Goal: Task Accomplishment & Management: Manage account settings

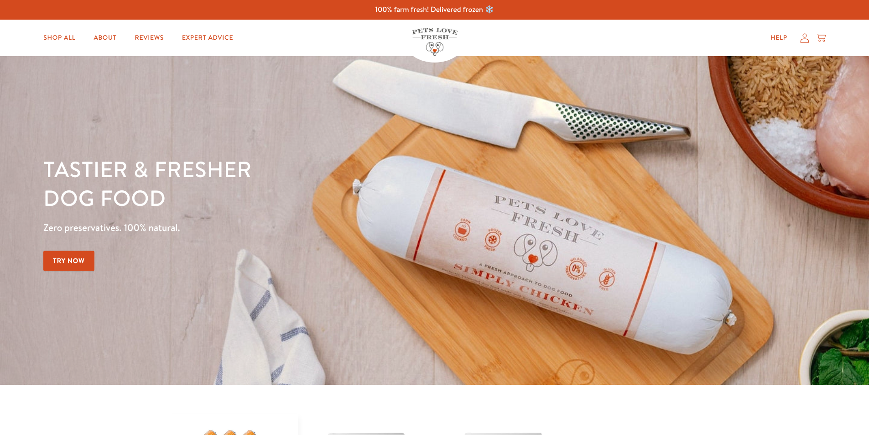
click at [806, 38] on icon at bounding box center [804, 38] width 9 height 10
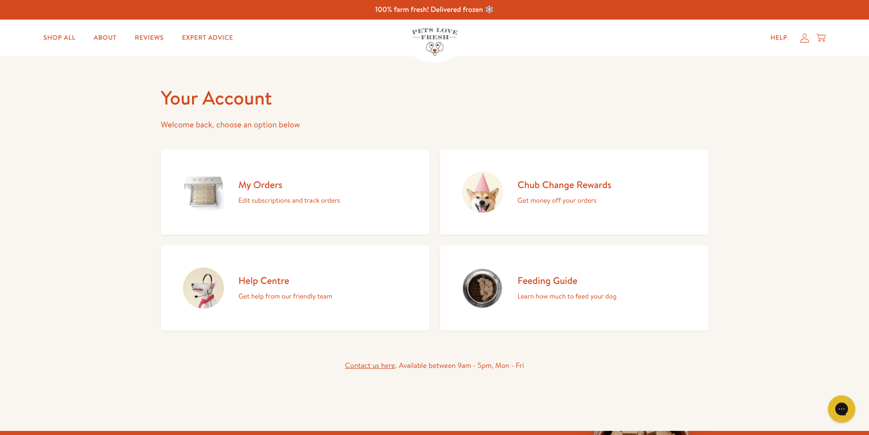
click at [268, 186] on h2 "My Orders" at bounding box center [289, 184] width 102 height 12
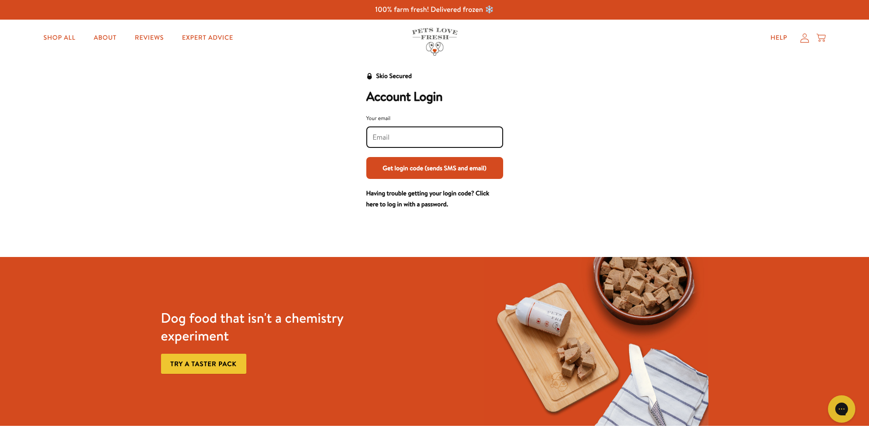
click at [378, 140] on input "Your email" at bounding box center [435, 137] width 124 height 10
click at [413, 138] on input "paul.elsey1@ntlworld.com" at bounding box center [435, 137] width 124 height 10
type input "[PERSON_NAME][EMAIL_ADDRESS][DOMAIN_NAME]"
click at [441, 169] on button "Get login code (sends SMS and email)" at bounding box center [434, 168] width 137 height 22
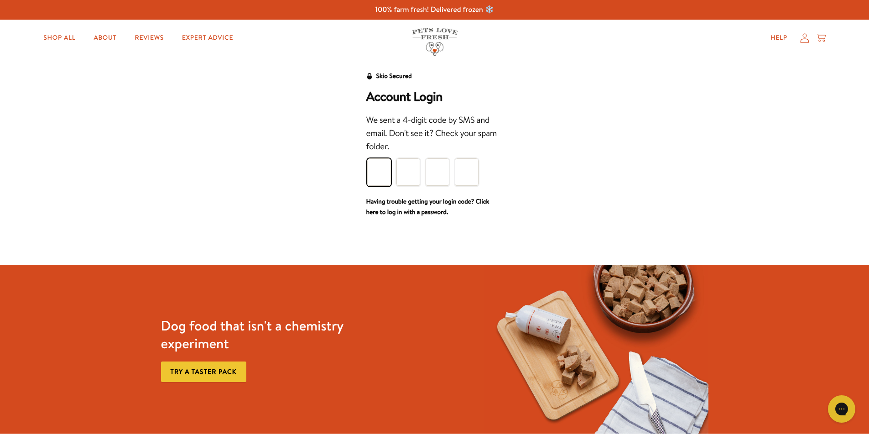
type input "6"
type input "8"
type input "7"
type input "5"
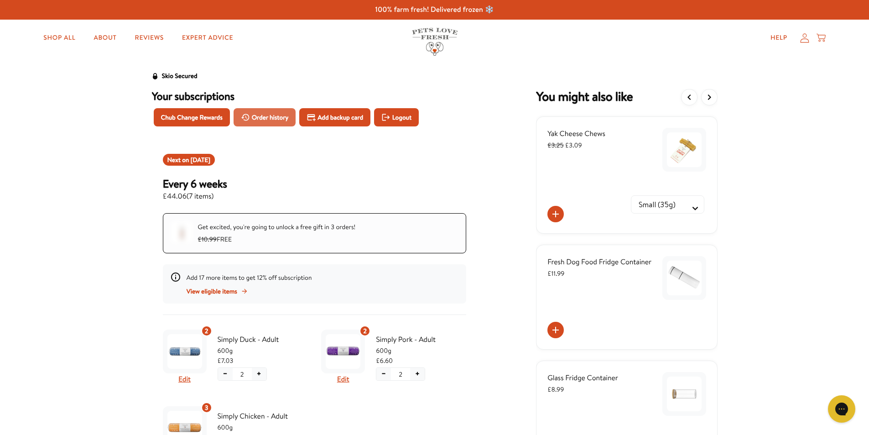
click at [273, 117] on span "Order history" at bounding box center [270, 117] width 37 height 10
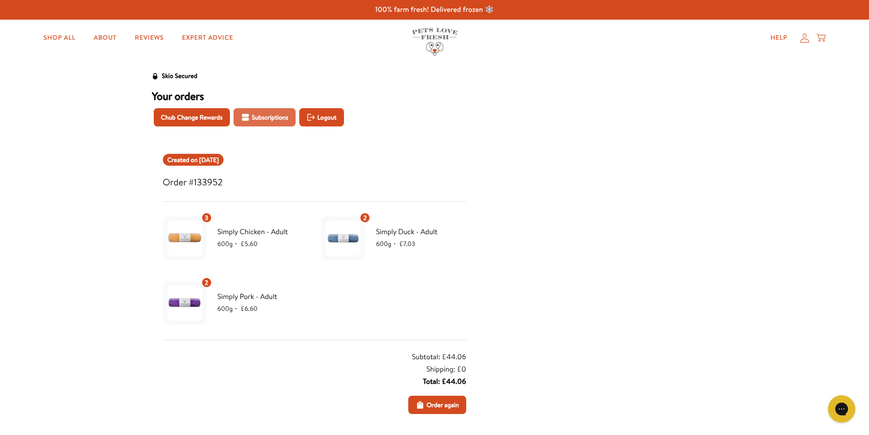
click at [269, 118] on span "Subscriptions" at bounding box center [270, 117] width 36 height 10
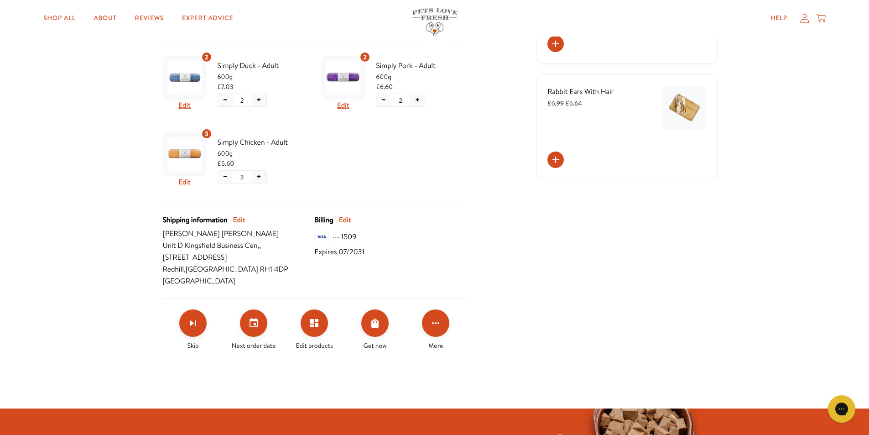
scroll to position [365, 0]
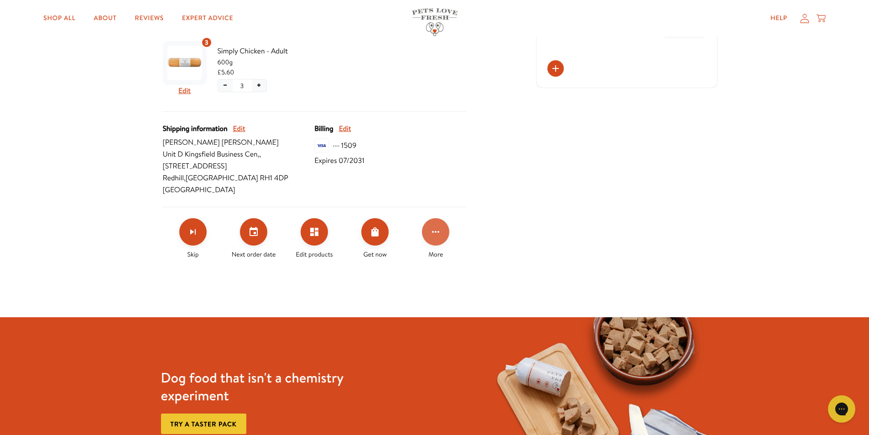
click at [435, 233] on icon "Click for more options" at bounding box center [435, 231] width 11 height 11
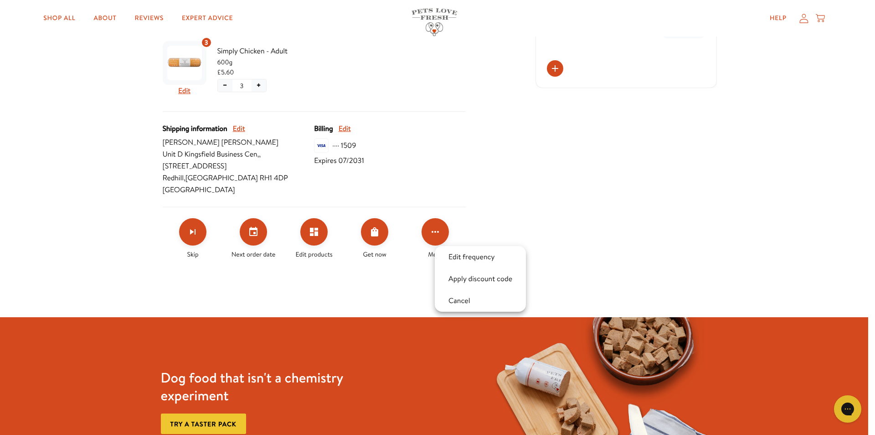
click at [251, 232] on div at bounding box center [437, 217] width 875 height 435
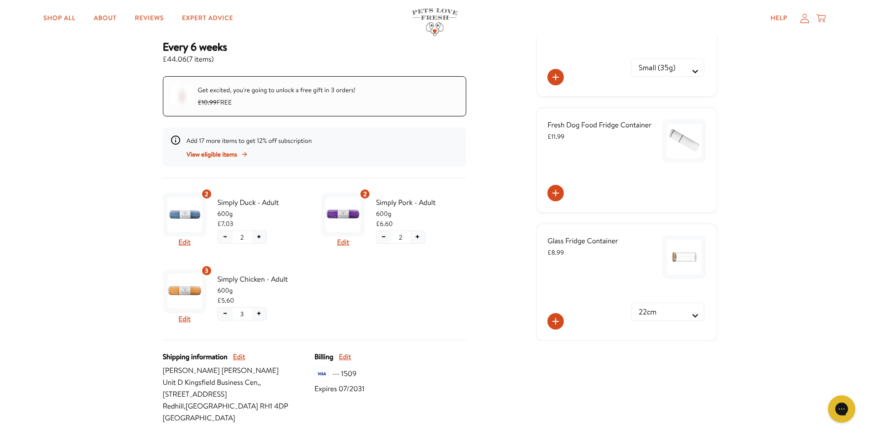
scroll to position [0, 0]
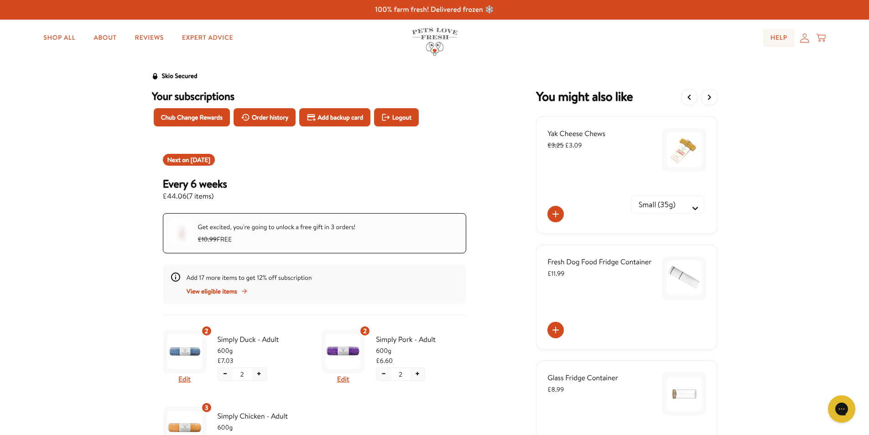
click at [775, 37] on link "Help" at bounding box center [778, 38] width 31 height 18
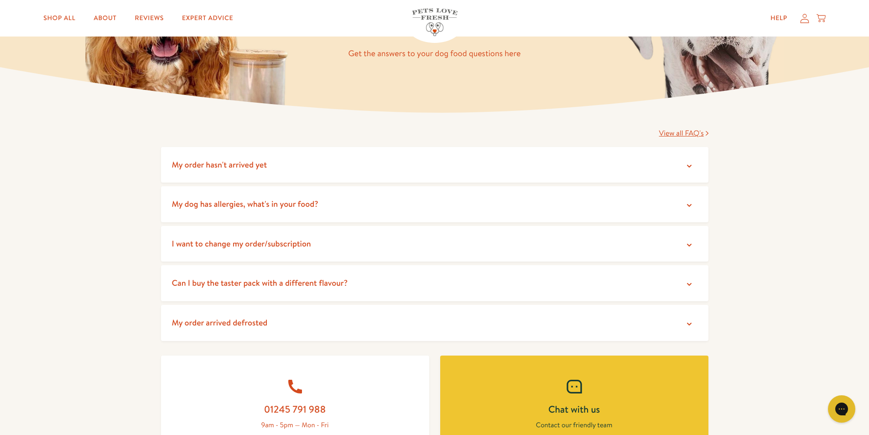
scroll to position [182, 0]
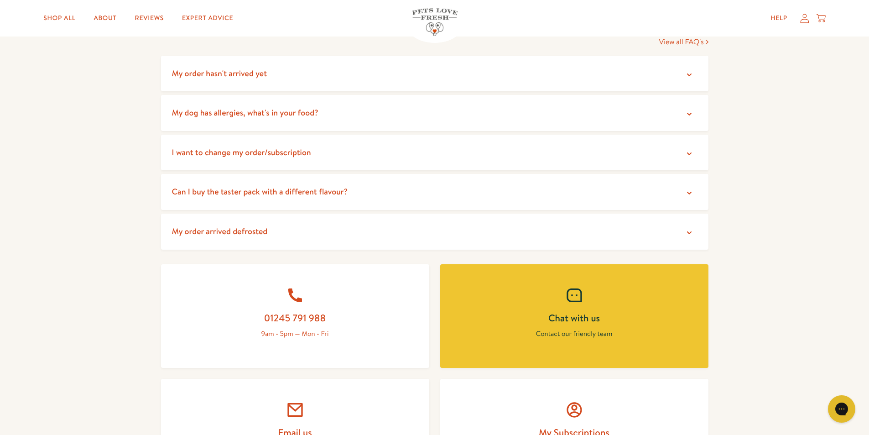
click at [688, 232] on icon at bounding box center [688, 232] width 9 height 9
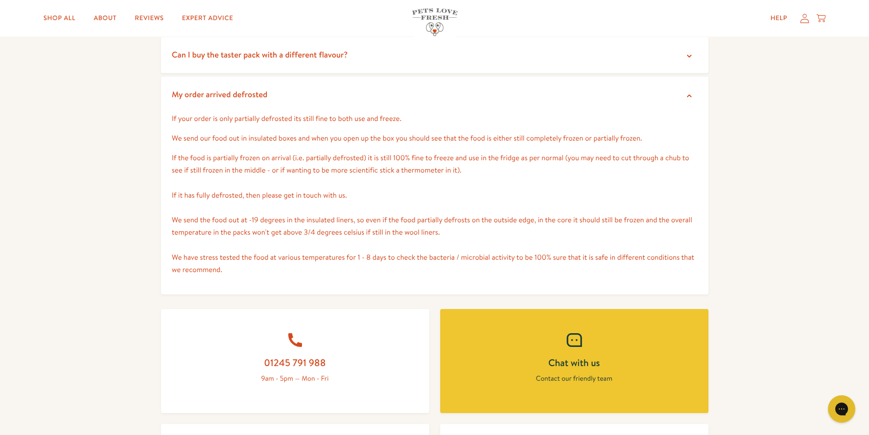
scroll to position [410, 0]
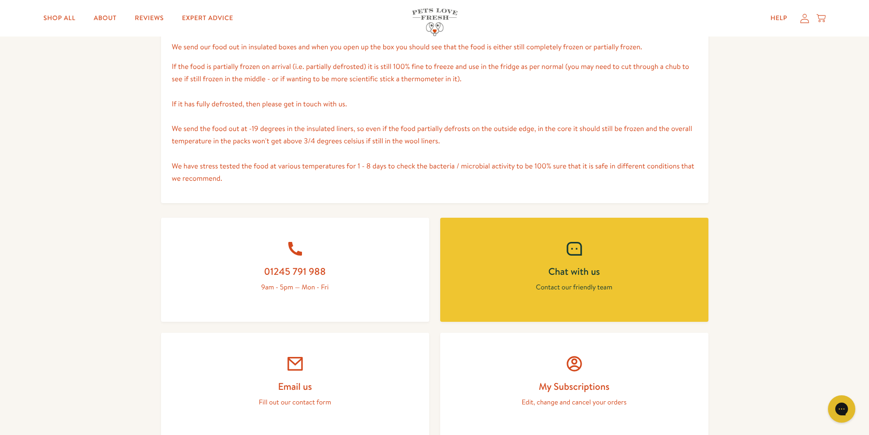
click at [561, 272] on h2 "Chat with us" at bounding box center [574, 271] width 224 height 12
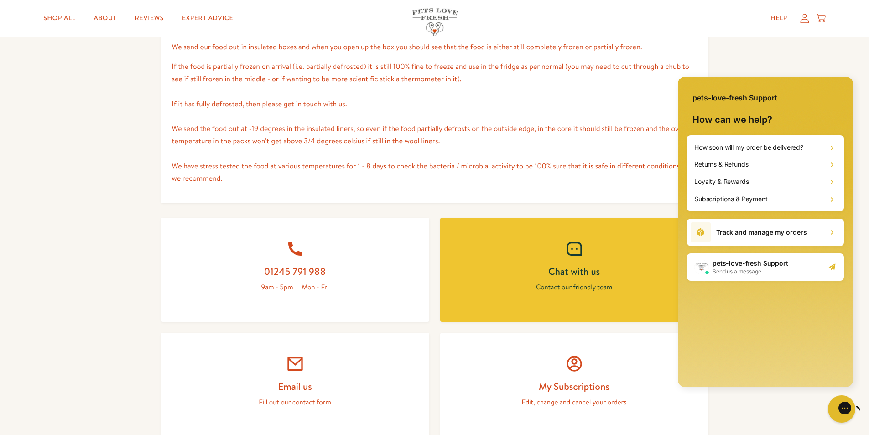
scroll to position [0, 0]
click at [761, 270] on span "Send us a message" at bounding box center [750, 271] width 76 height 7
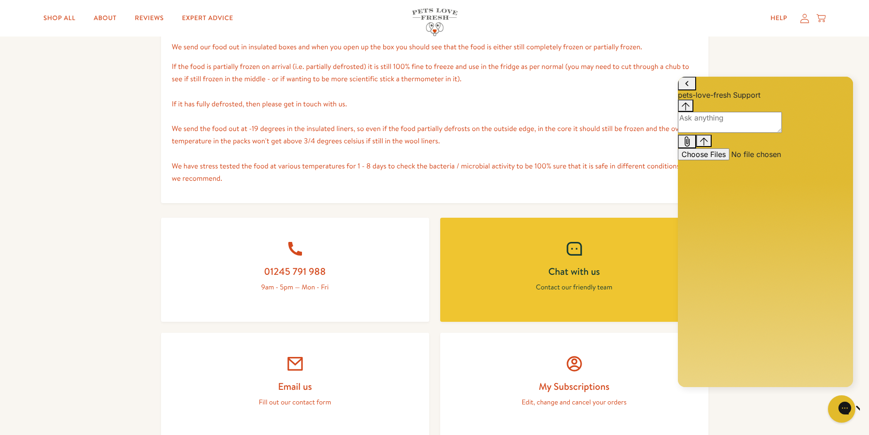
click at [699, 133] on textarea "live chat message input" at bounding box center [730, 122] width 104 height 21
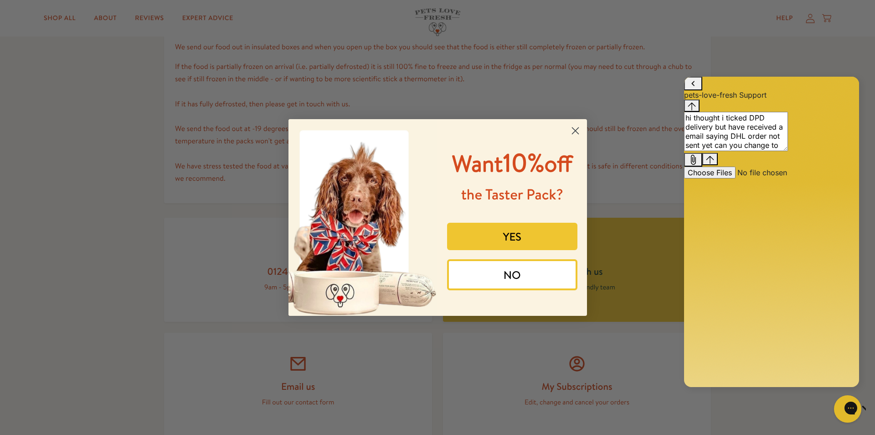
type textarea "hi thought i ticked DPD delivery but have received a email saying DHL order not…"
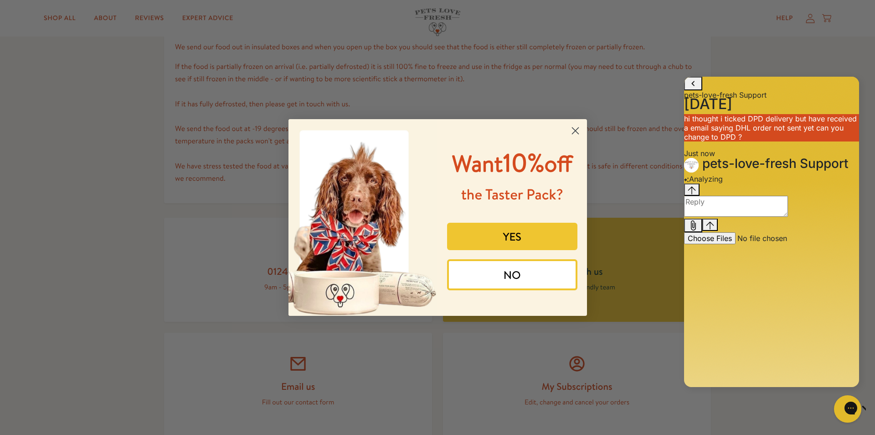
click at [500, 275] on button "NO" at bounding box center [512, 274] width 130 height 31
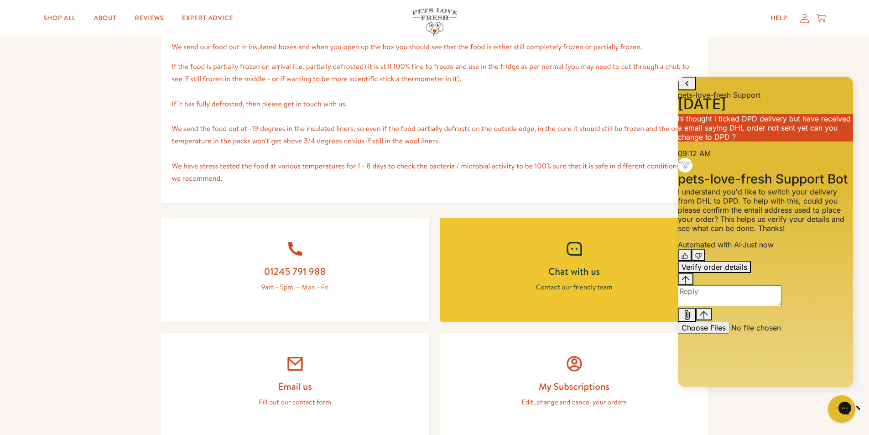
click at [704, 306] on textarea "live chat message input" at bounding box center [730, 295] width 104 height 21
type textarea "P"
type textarea "[PERSON_NAME][EMAIL_ADDRESS][DOMAIN_NAME]"
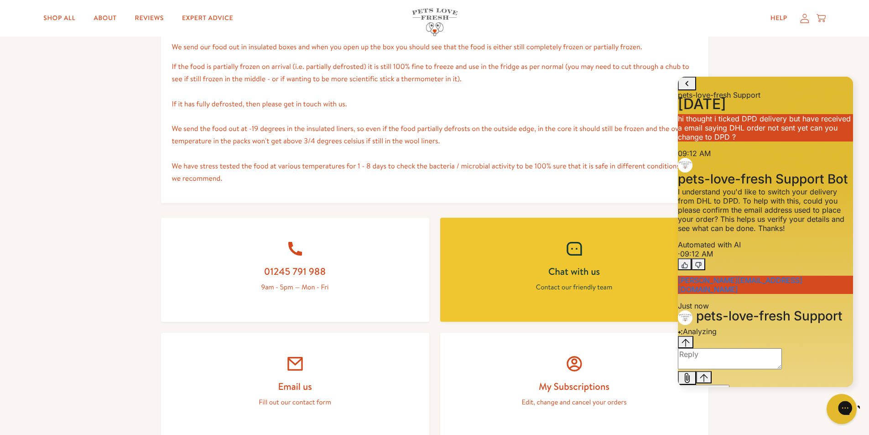
scroll to position [74, 0]
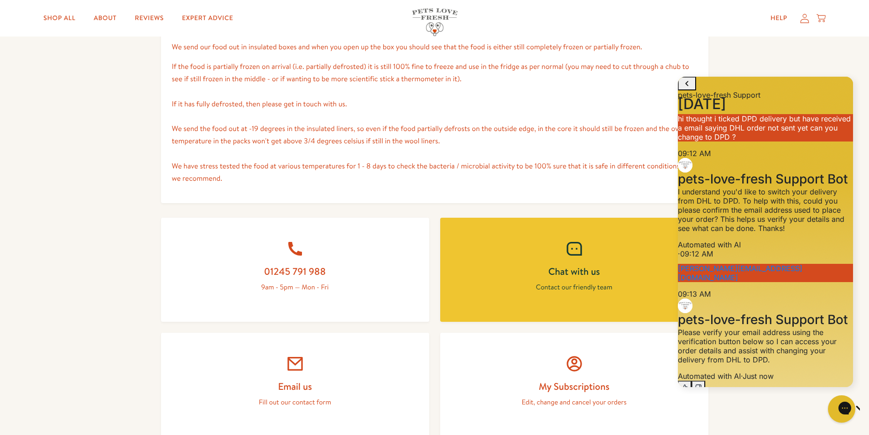
type textarea "[EMAIL_ADDRESS][DOMAIN_NAME]"
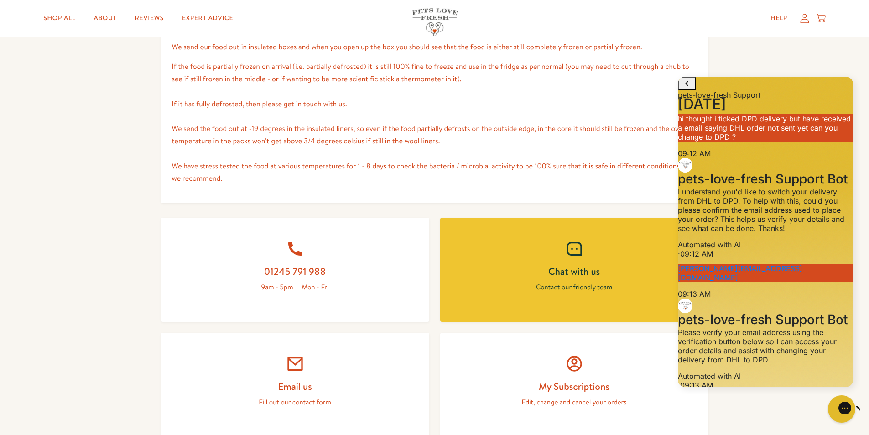
type textarea "[PERSON_NAME][EMAIL_ADDRESS][DOMAIN_NAME]"
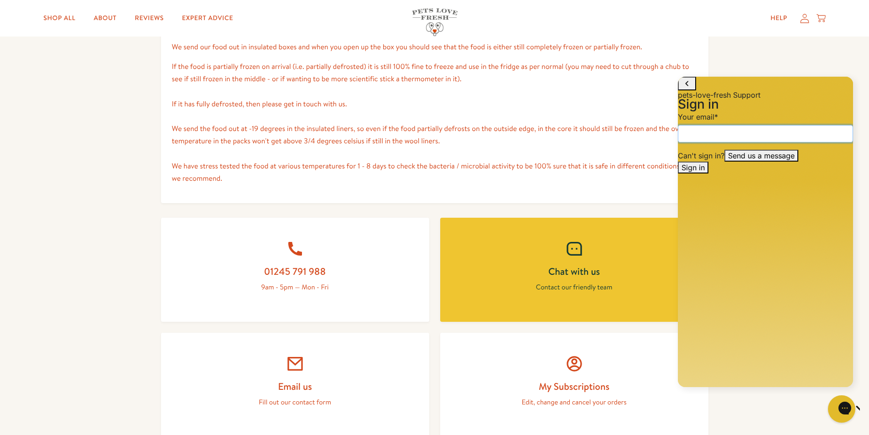
click at [698, 142] on input "email" at bounding box center [765, 133] width 175 height 17
click at [733, 142] on input "paul.elsey1@ntlworld.com" at bounding box center [765, 133] width 175 height 17
type input "[PERSON_NAME][EMAIL_ADDRESS][DOMAIN_NAME]"
click at [704, 172] on span "Sign in" at bounding box center [692, 167] width 23 height 9
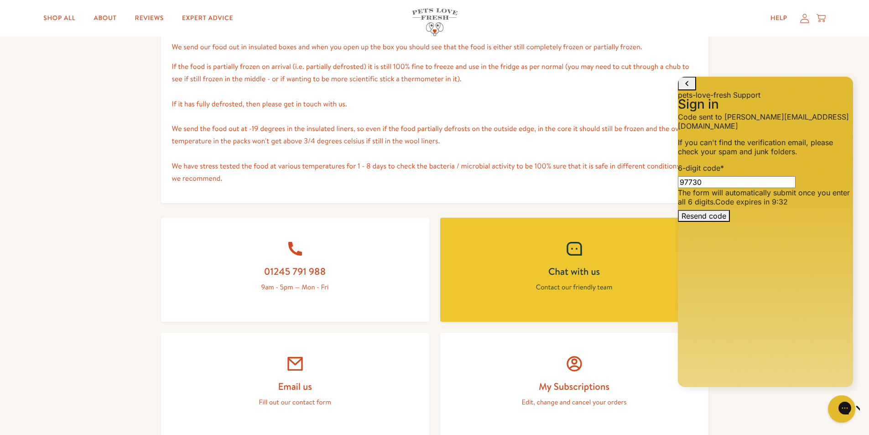
type input "977305"
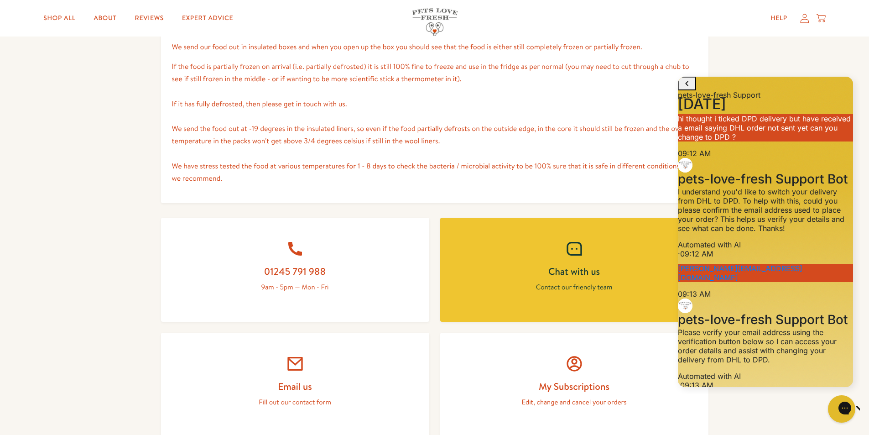
scroll to position [402, 0]
type textarea "dhl deliver too late and leave stuff outside which is why i tick dpd so hopeful…"
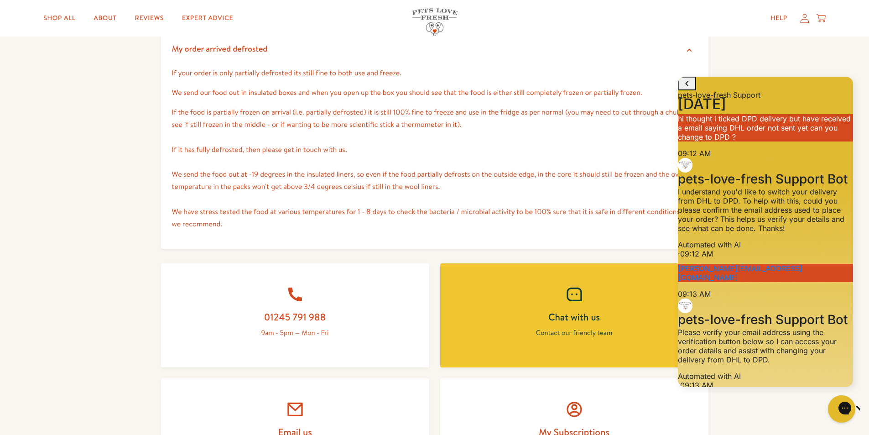
scroll to position [137, 0]
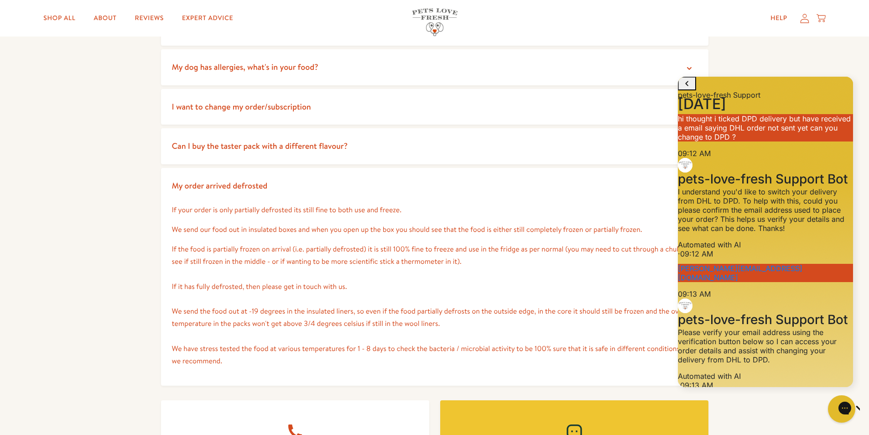
scroll to position [0, 0]
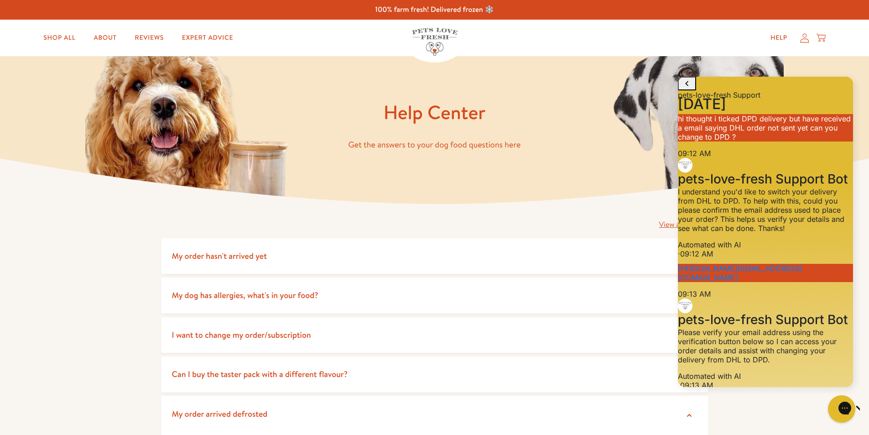
click at [805, 39] on icon at bounding box center [804, 38] width 9 height 10
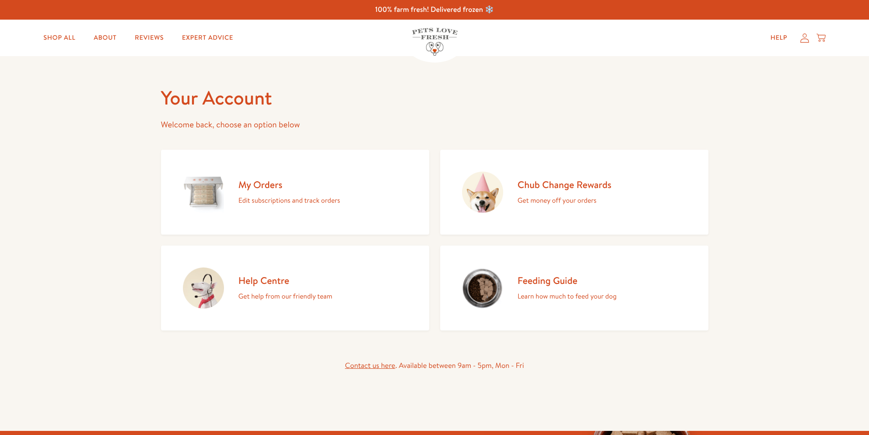
click at [275, 193] on div "My Orders Edit subscriptions and track orders" at bounding box center [289, 192] width 102 height 28
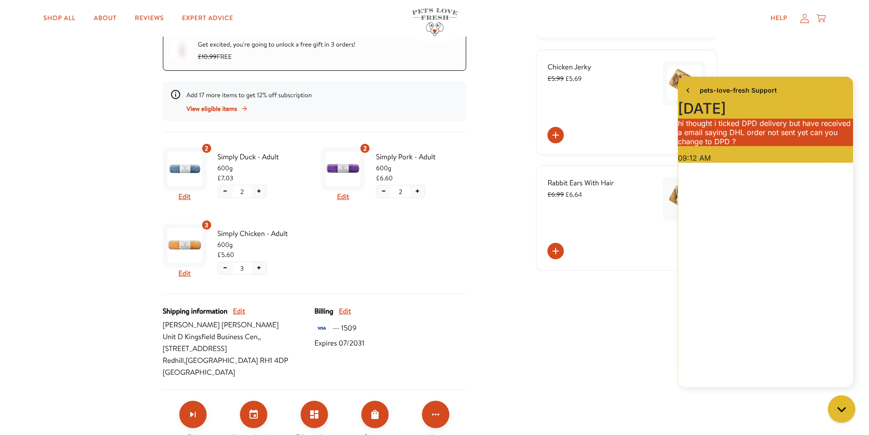
scroll to position [274, 0]
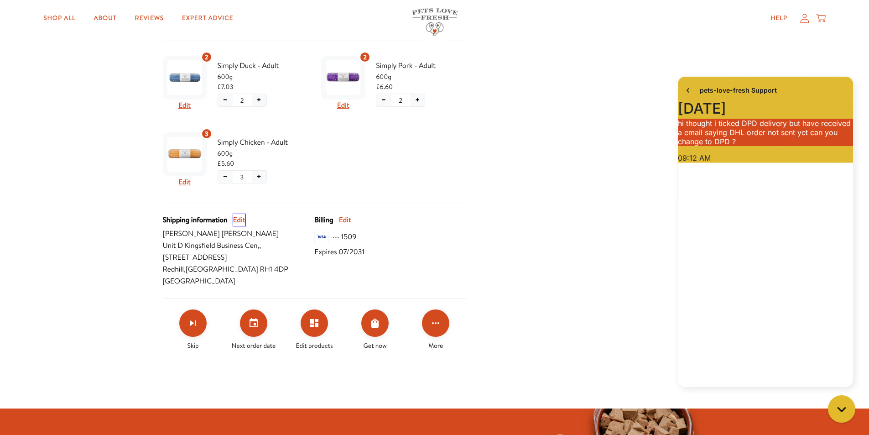
click at [238, 223] on button "Edit" at bounding box center [239, 220] width 12 height 12
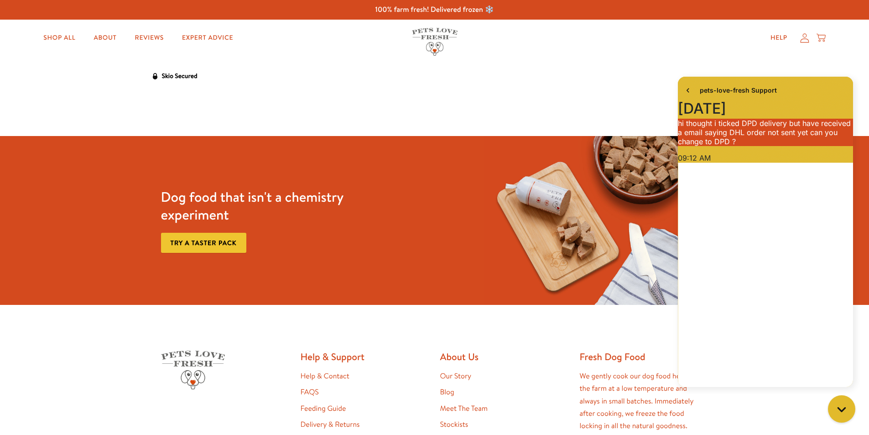
select select "England"
select select "United Kingdom"
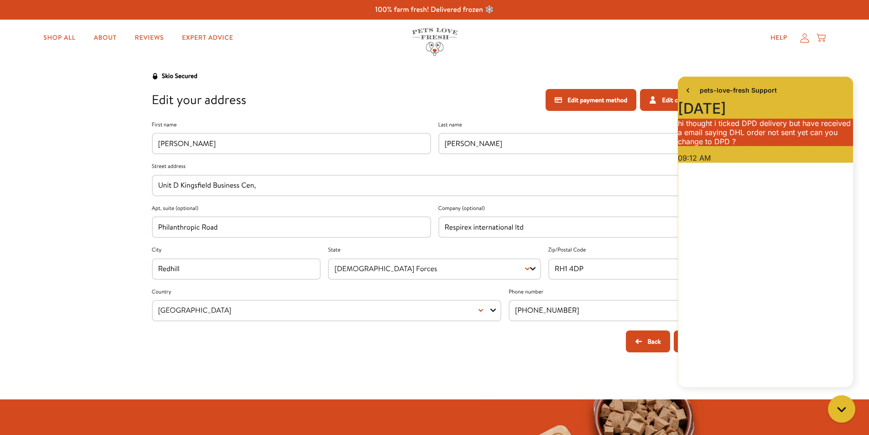
click at [845, 48] on header "Shop All About Reviews Expert Advice My account Shop All About Reviews Expert A…" at bounding box center [434, 38] width 869 height 36
click at [658, 339] on button "Back" at bounding box center [648, 341] width 44 height 22
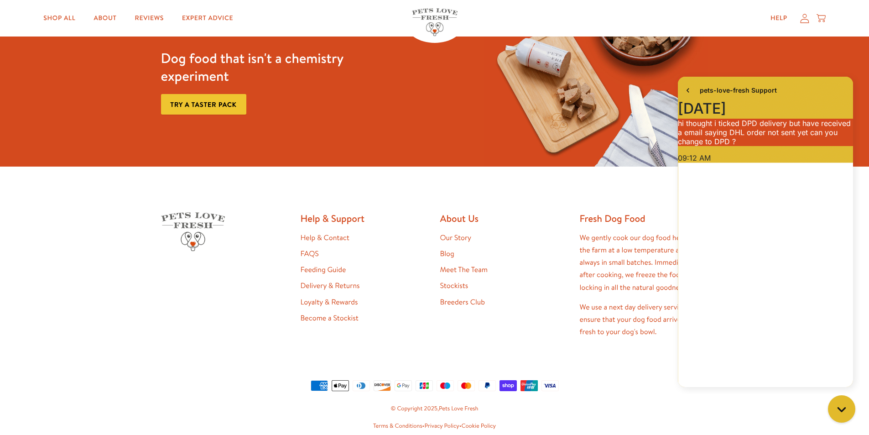
scroll to position [727, 0]
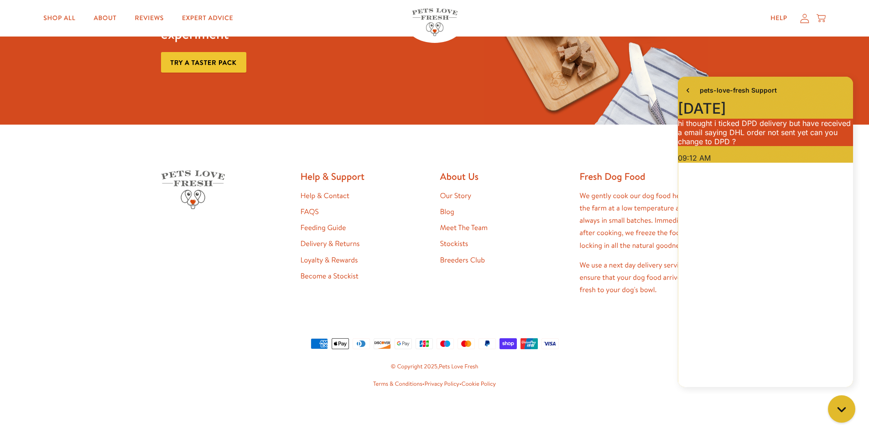
click at [454, 229] on link "Meet The Team" at bounding box center [463, 228] width 47 height 10
click at [806, 20] on icon at bounding box center [804, 18] width 9 height 10
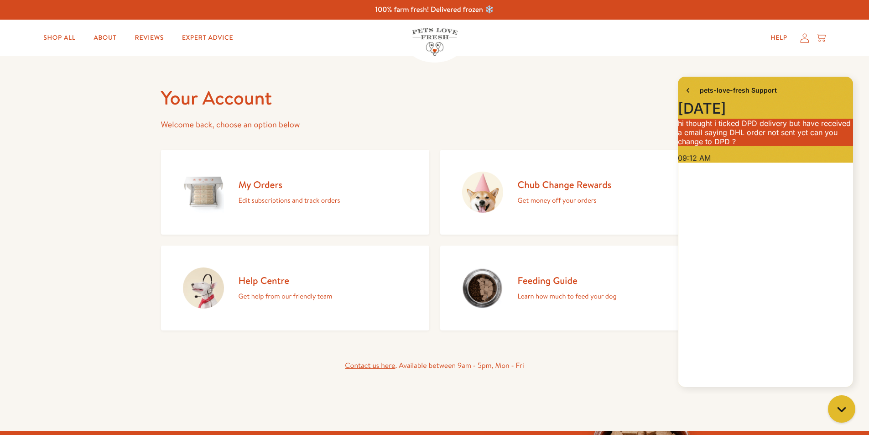
scroll to position [502, 0]
click at [259, 210] on link "My Orders Edit subscriptions and track orders" at bounding box center [295, 192] width 268 height 85
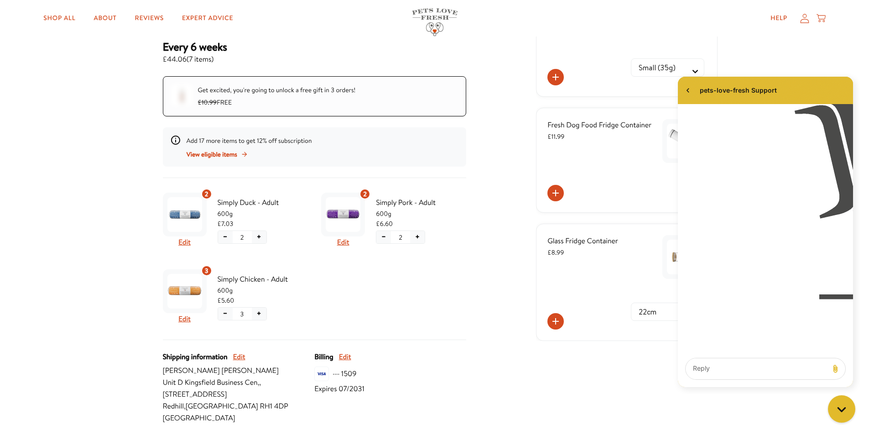
scroll to position [182, 0]
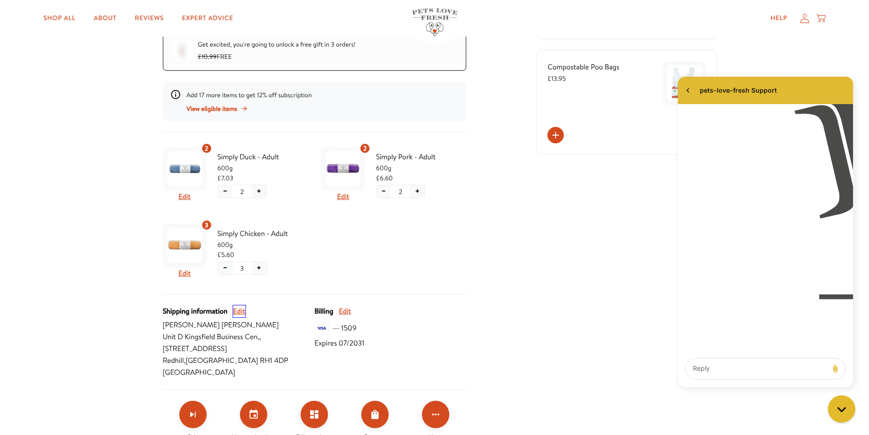
click at [238, 311] on button "Edit" at bounding box center [239, 311] width 12 height 12
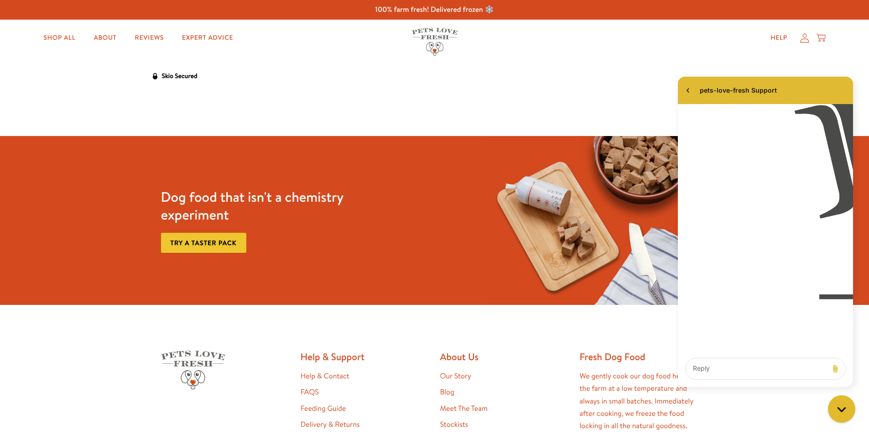
select select "England"
select select "United Kingdom"
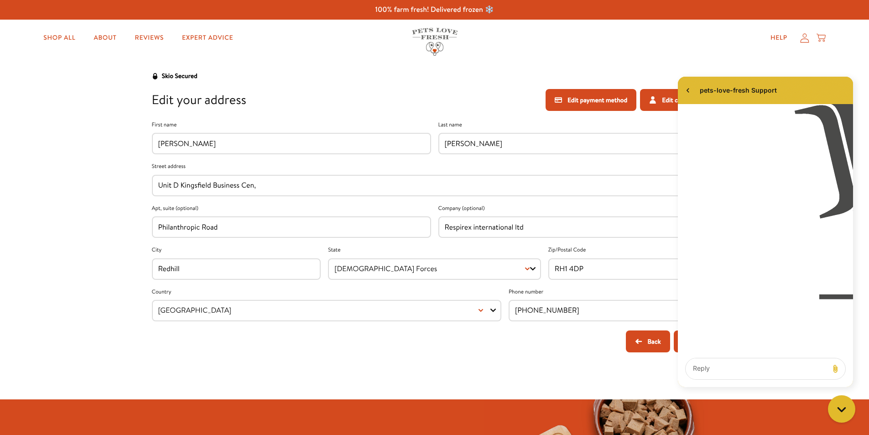
click at [845, 90] on div "pets-love-fresh Support" at bounding box center [765, 90] width 175 height 27
click at [845, 59] on body "100% farm fresh! Delivered frozen ❄️ Shop All About Reviews Expert Advice My ac…" at bounding box center [434, 439] width 869 height 878
click at [686, 88] on icon "go to home page" at bounding box center [687, 90] width 9 height 11
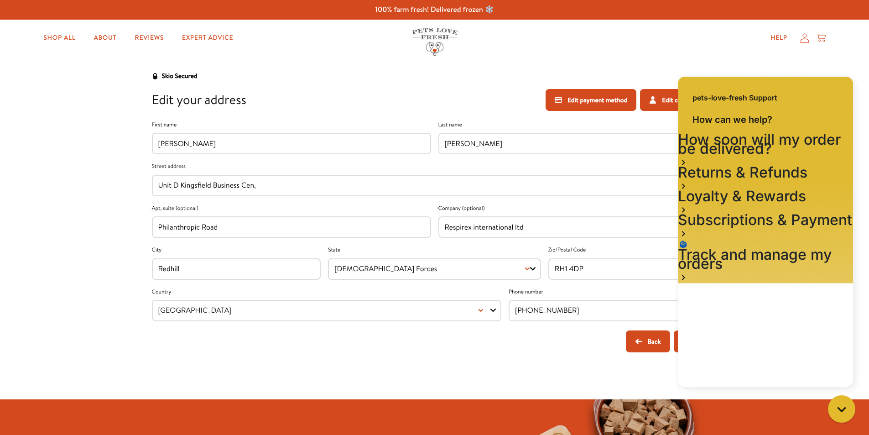
click at [676, 342] on div "pets-love-fresh Support How can we help? How soon will my order be delivered? R…" at bounding box center [765, 232] width 189 height 321
click at [642, 345] on body "100% farm fresh! Delivered frozen ❄️ Shop All About Reviews Expert Advice My ac…" at bounding box center [434, 439] width 869 height 878
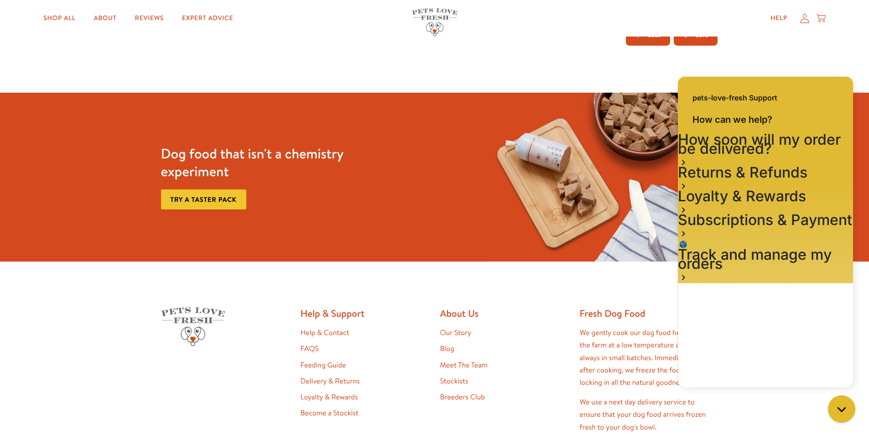
scroll to position [261, 0]
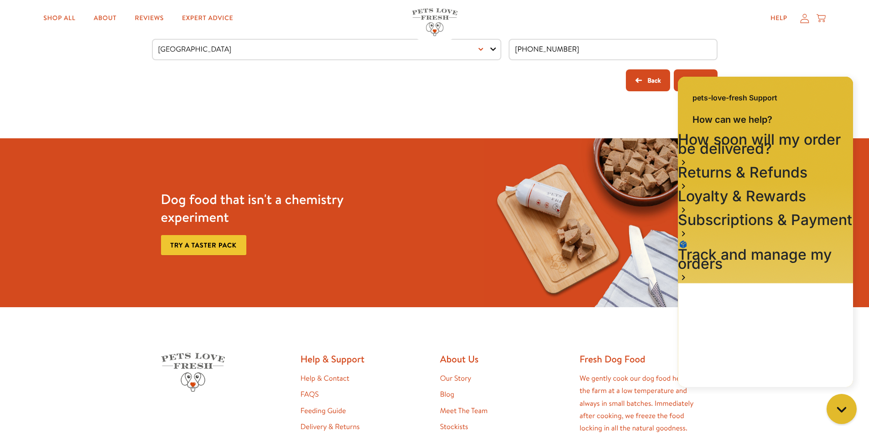
click at [842, 409] on icon "Gorgias live chat" at bounding box center [841, 409] width 10 height 10
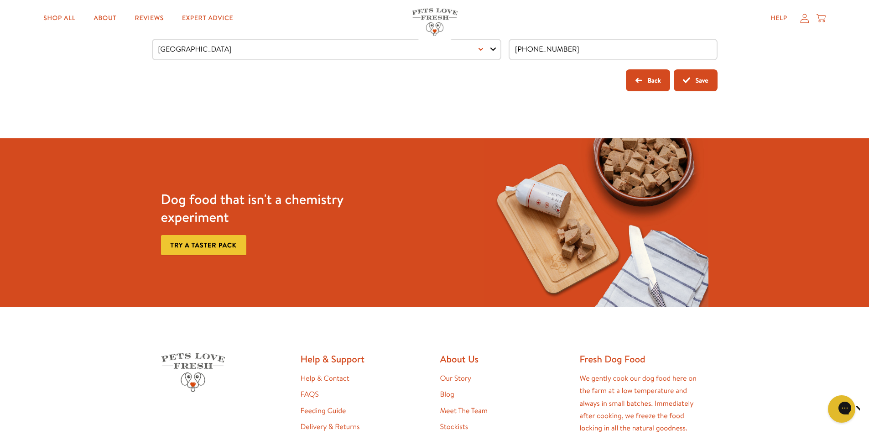
click at [700, 78] on button "Save" at bounding box center [695, 80] width 44 height 22
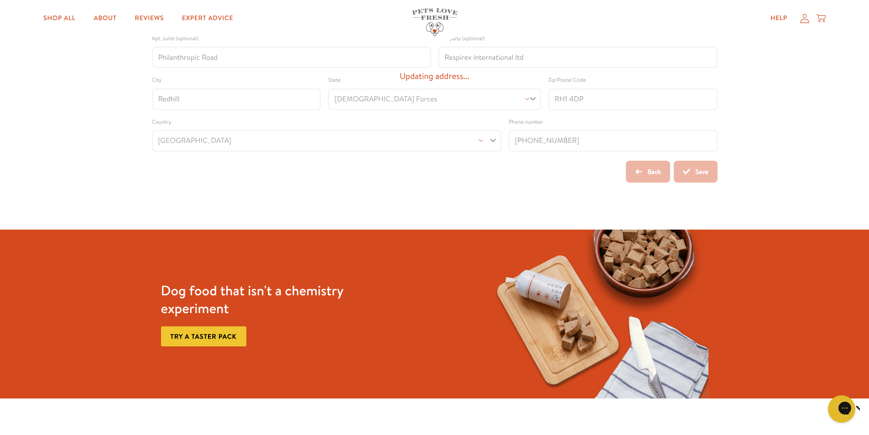
scroll to position [124, 0]
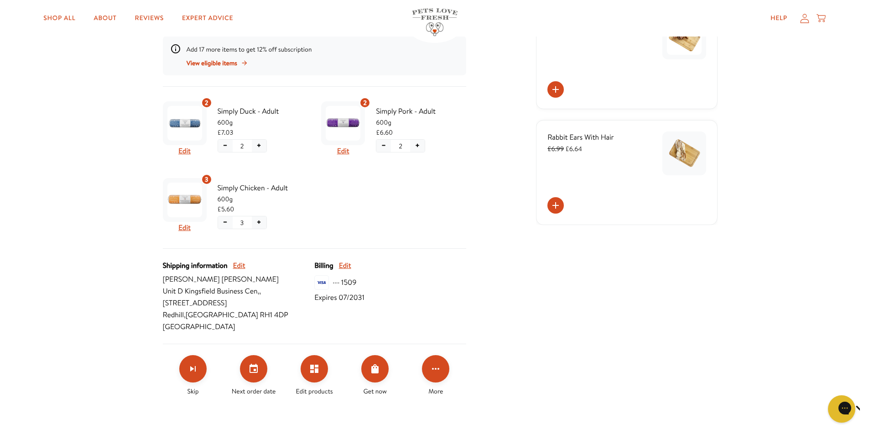
scroll to position [319, 0]
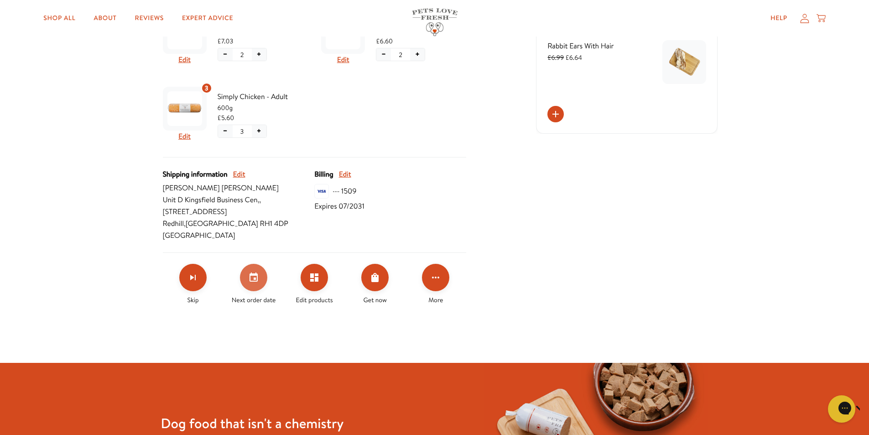
click at [255, 279] on icon "Set your next order date" at bounding box center [253, 276] width 8 height 9
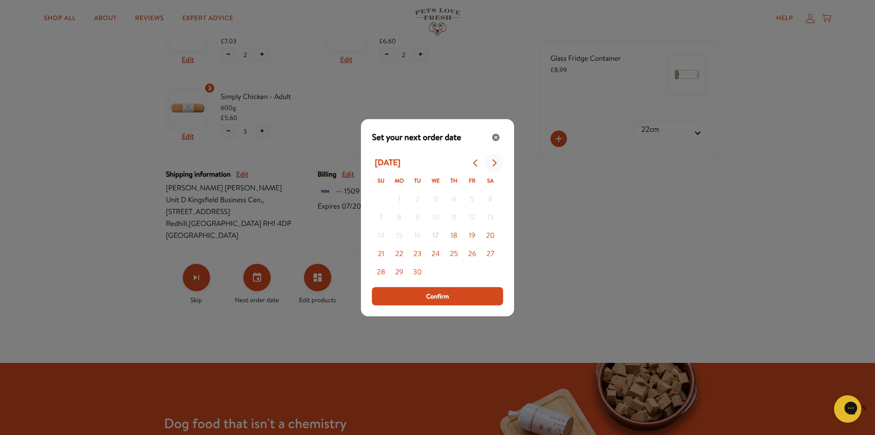
click at [496, 162] on icon "Go to next month" at bounding box center [495, 162] width 4 height 7
click at [416, 272] on button "28" at bounding box center [418, 272] width 18 height 18
click at [497, 138] on icon "Close" at bounding box center [496, 137] width 6 height 6
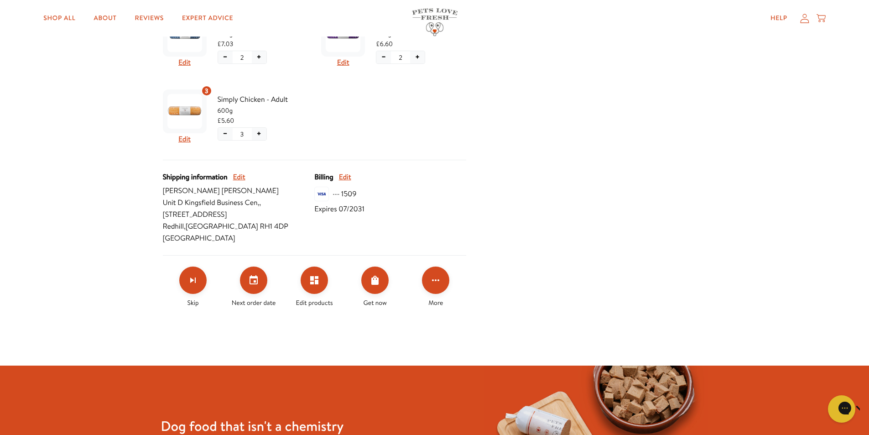
scroll to position [225, 0]
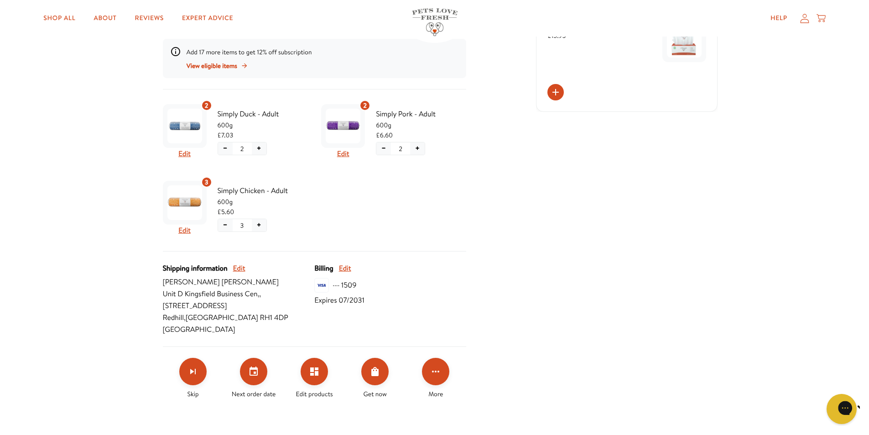
click at [868, 409] on icon "Gorgias live chat" at bounding box center [877, 407] width 10 height 10
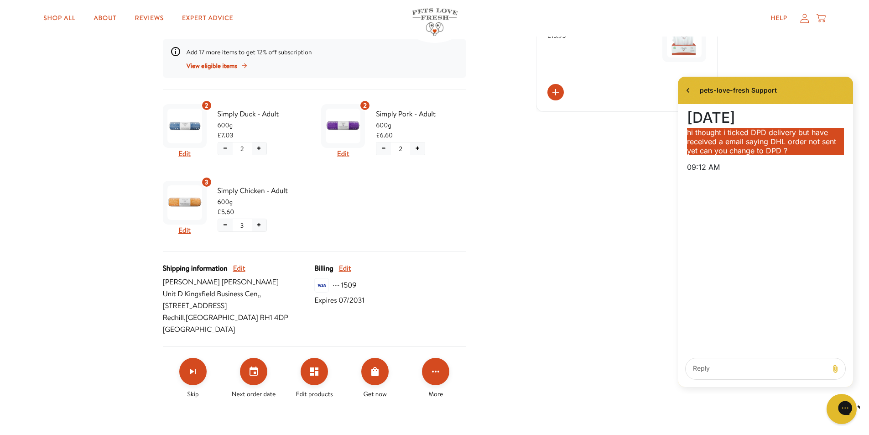
scroll to position [502, 0]
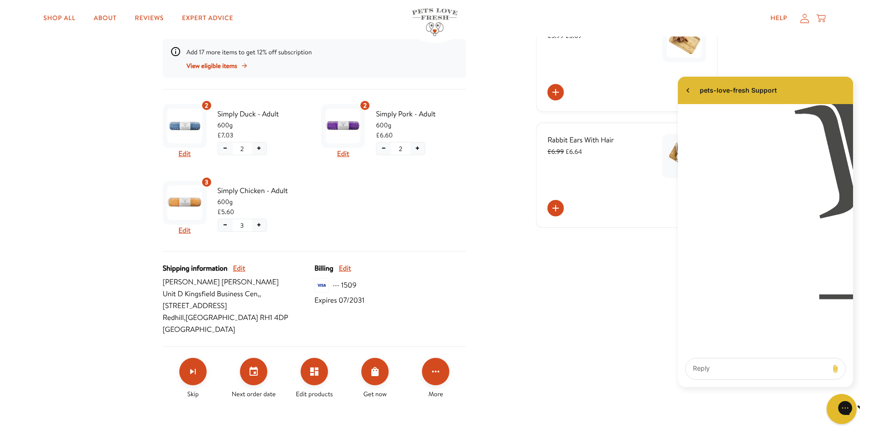
click at [868, 411] on icon "Gorgias live chat" at bounding box center [877, 407] width 10 height 10
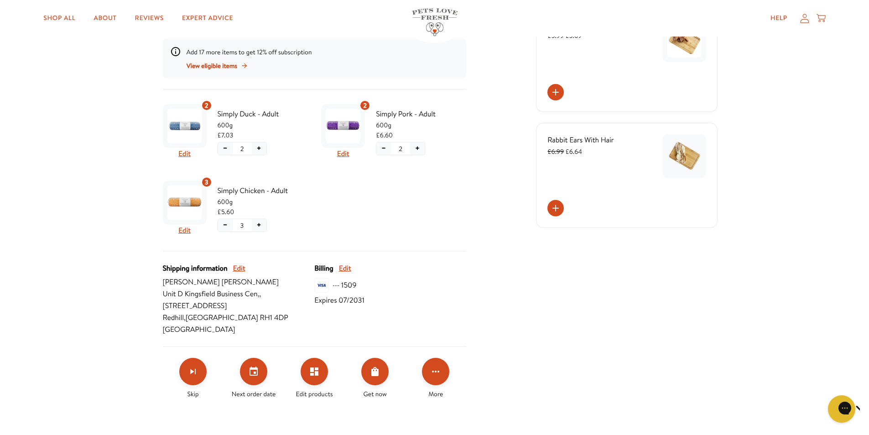
click at [803, 20] on icon at bounding box center [804, 18] width 9 height 10
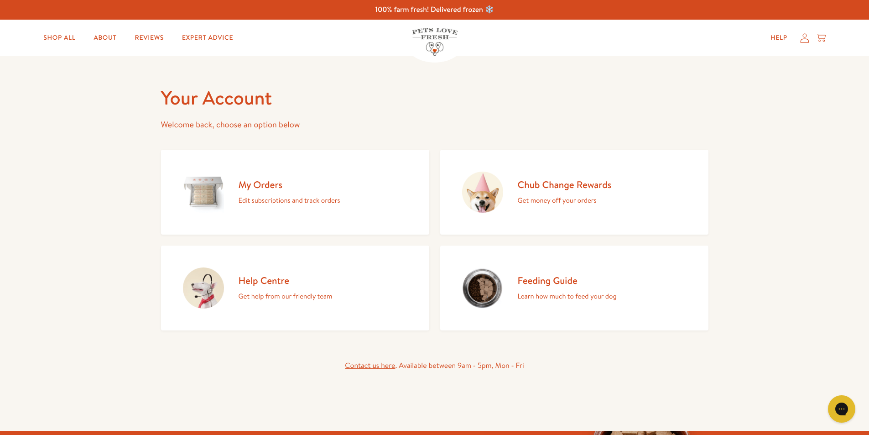
click at [378, 366] on link "Contact us here" at bounding box center [370, 365] width 50 height 10
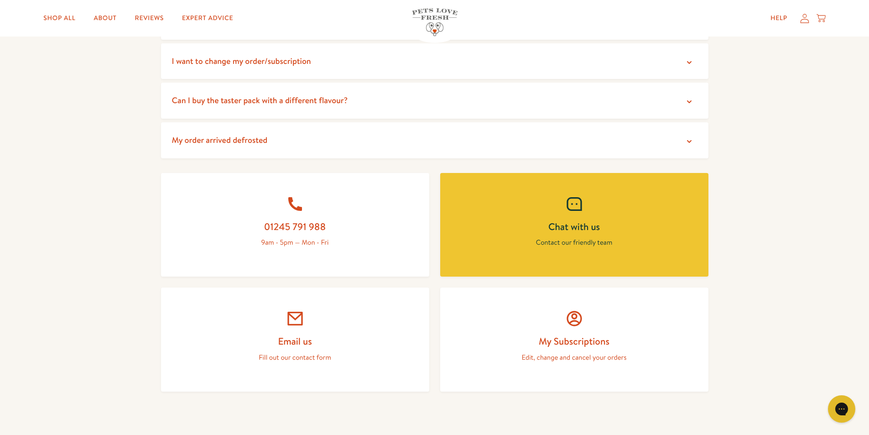
scroll to position [365, 0]
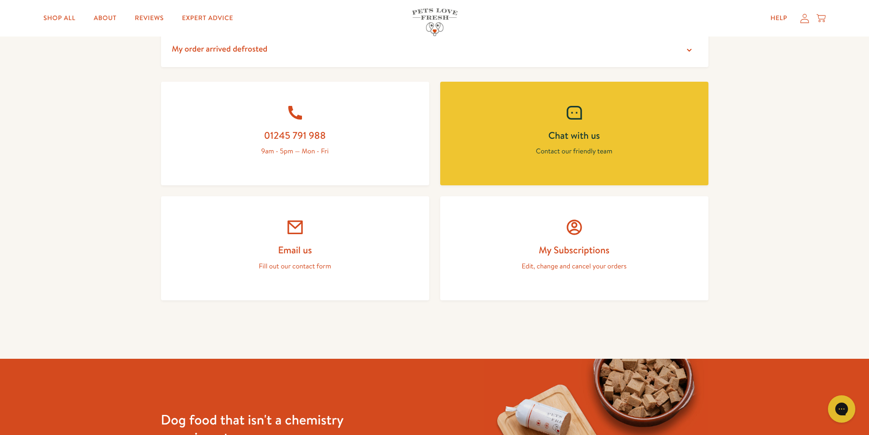
click at [585, 251] on h2 "My Subscriptions" at bounding box center [574, 249] width 224 height 12
